Goal: Task Accomplishment & Management: Manage account settings

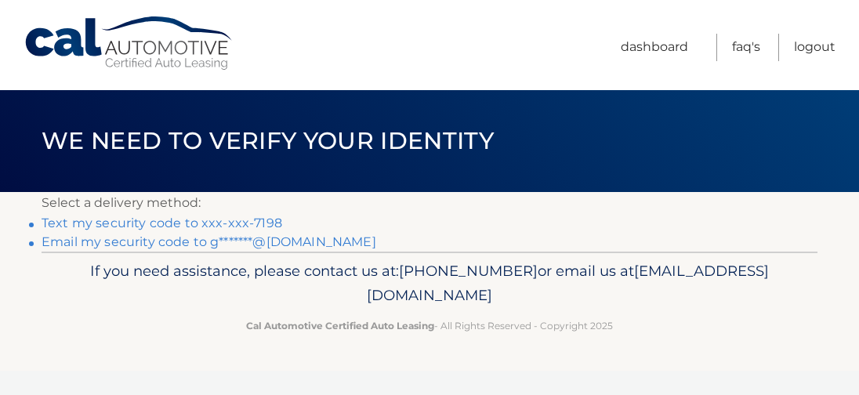
click at [162, 223] on link "Text my security code to xxx-xxx-7198" at bounding box center [162, 223] width 241 height 15
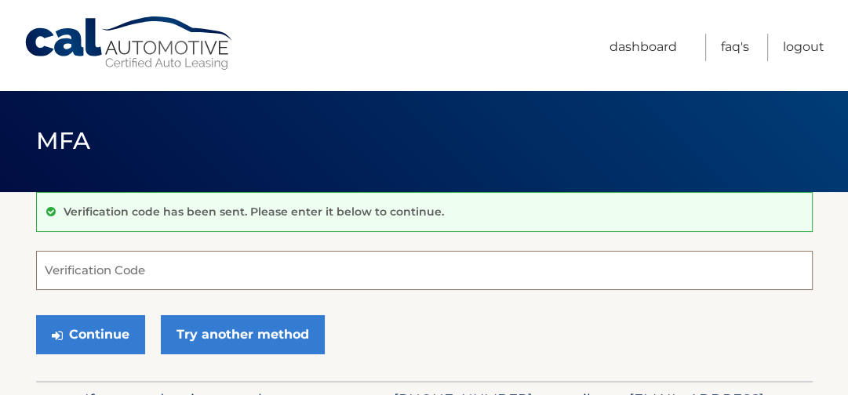
click at [132, 270] on input "Verification Code" at bounding box center [424, 270] width 776 height 39
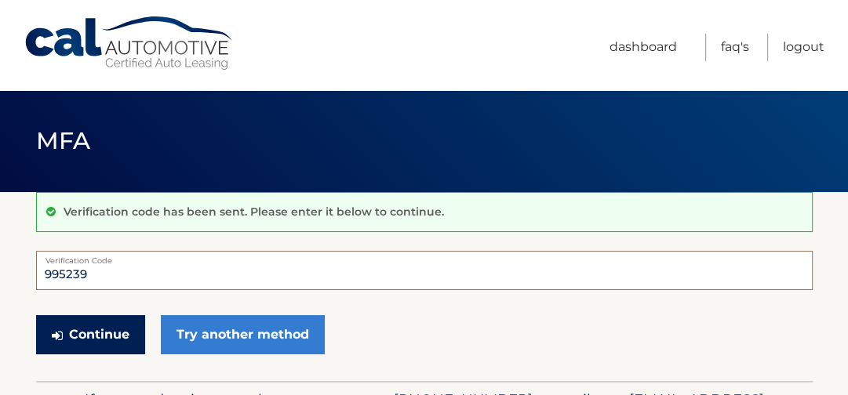
type input "995239"
click at [93, 325] on button "Continue" at bounding box center [90, 334] width 109 height 39
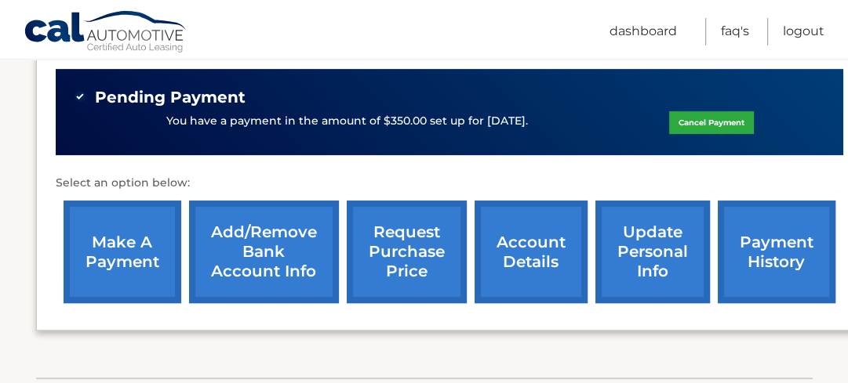
scroll to position [518, 0]
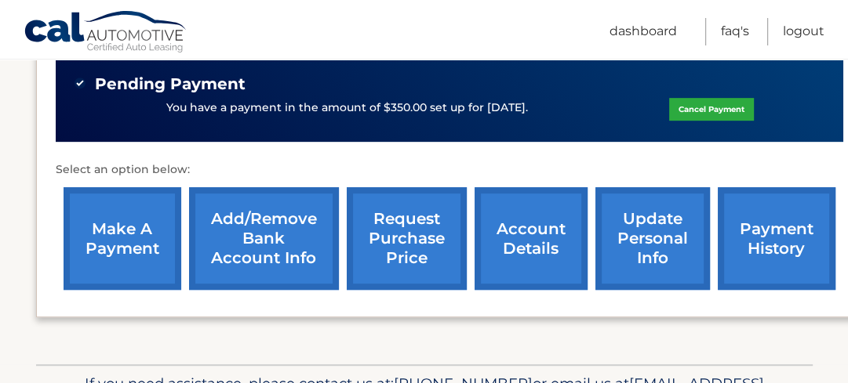
click at [540, 200] on link "account details" at bounding box center [530, 238] width 113 height 103
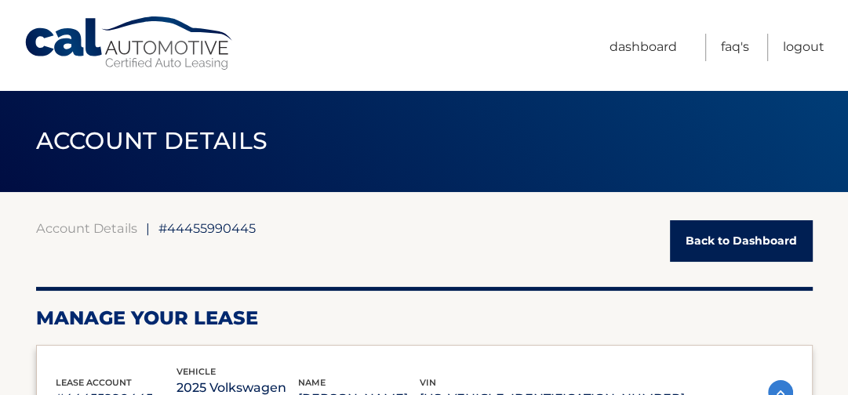
scroll to position [3, 0]
